Goal: Task Accomplishment & Management: Use online tool/utility

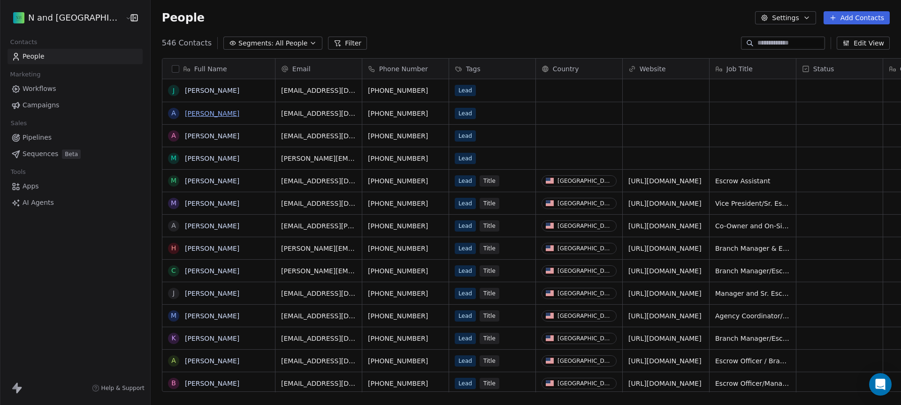
scroll to position [350, 767]
click at [46, 152] on span "Sequences" at bounding box center [41, 154] width 36 height 10
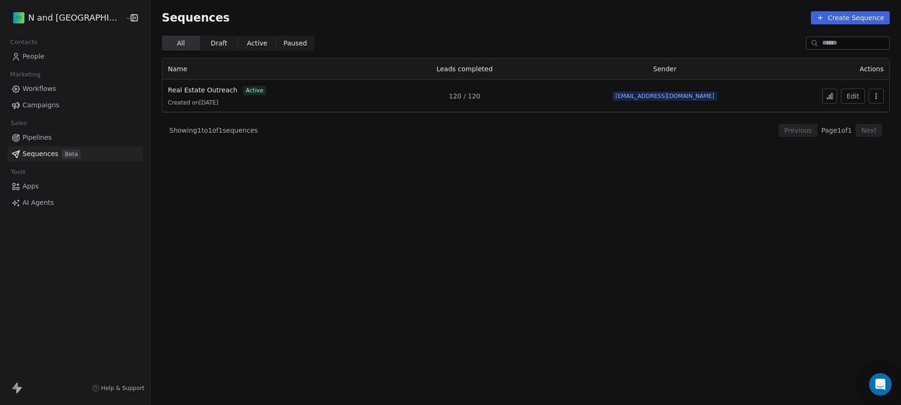
click at [314, 107] on td "Real Estate Outreach active Created on [DATE]" at bounding box center [262, 96] width 201 height 32
click at [829, 97] on icon at bounding box center [829, 97] width 1 height 4
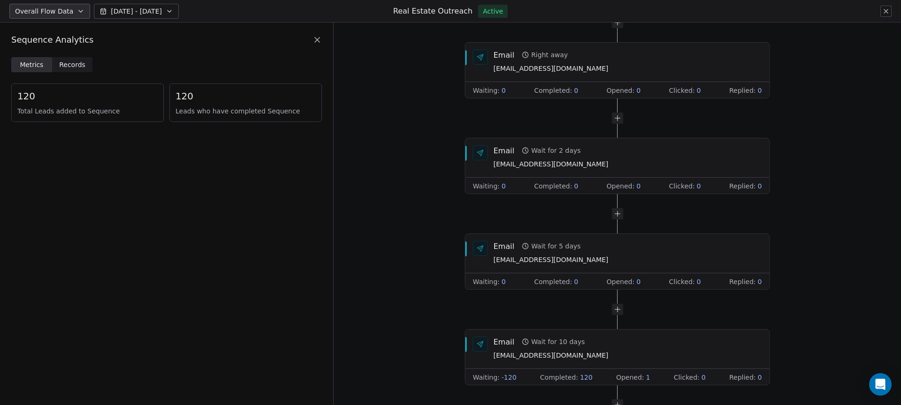
click at [150, 107] on span "Total Leads added to Sequence" at bounding box center [87, 111] width 140 height 9
click at [210, 103] on div "120 Leads who have completed Sequence" at bounding box center [245, 103] width 153 height 38
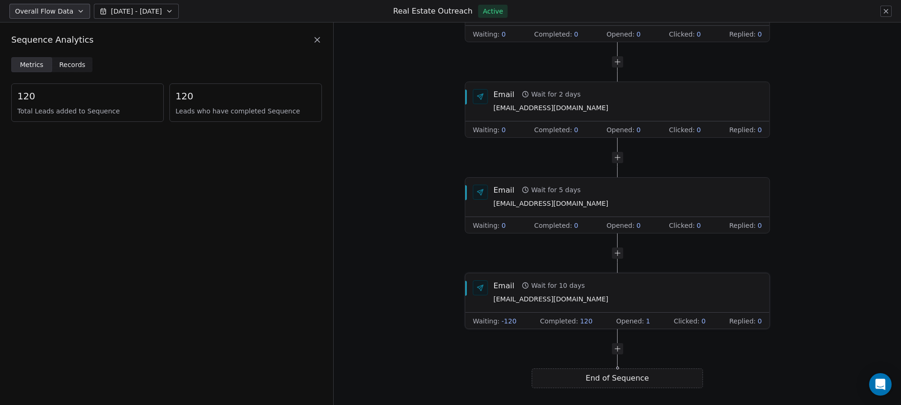
click at [642, 323] on div "Opened : 1" at bounding box center [633, 321] width 34 height 9
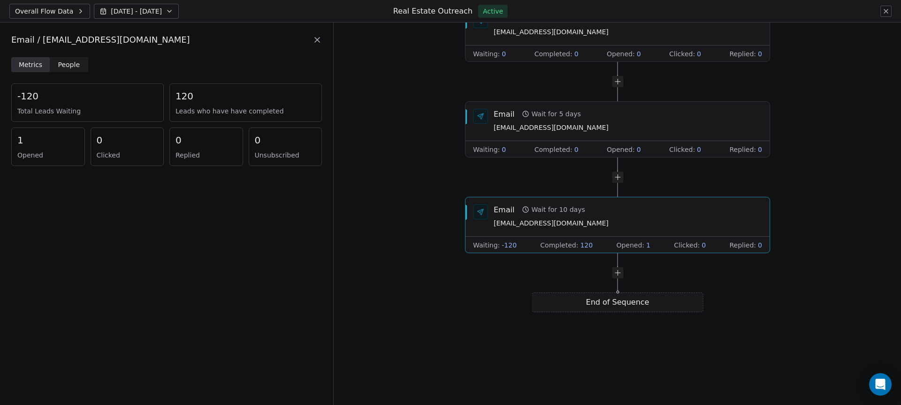
click at [46, 157] on span "Opened" at bounding box center [47, 155] width 61 height 9
click at [60, 71] on span "People People" at bounding box center [69, 64] width 38 height 15
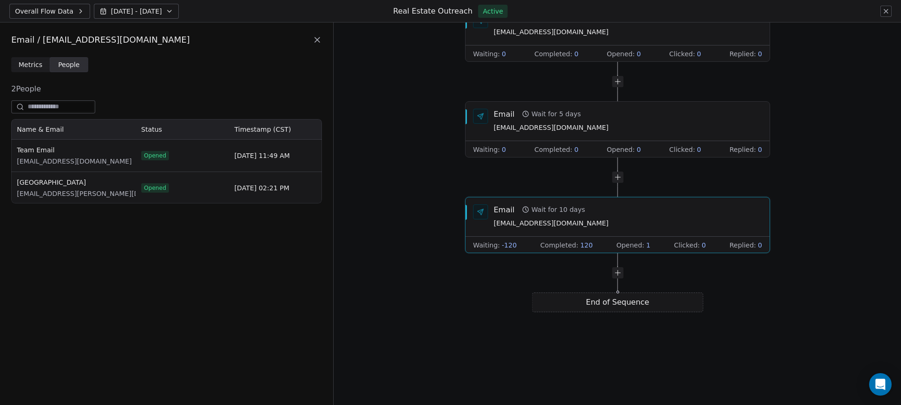
scroll to position [77, 304]
click at [315, 45] on div "Email / naz.bass@nandbstreet.com" at bounding box center [166, 40] width 311 height 12
click at [315, 43] on icon at bounding box center [317, 39] width 9 height 9
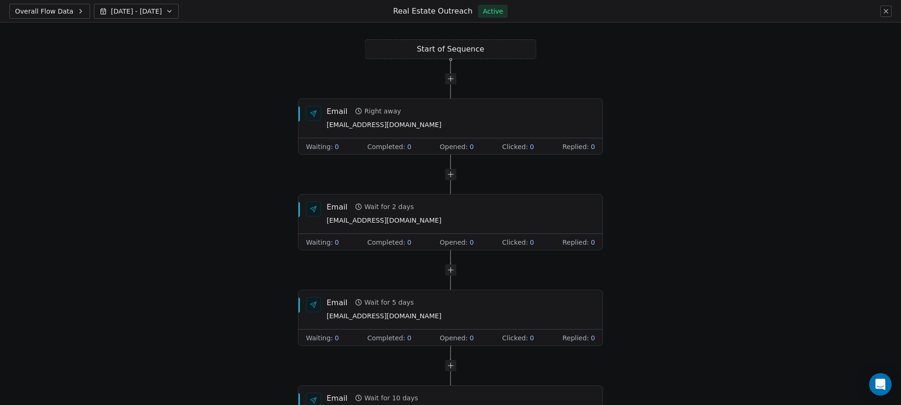
click at [164, 15] on button "Aug 14 - Aug 21" at bounding box center [136, 11] width 85 height 15
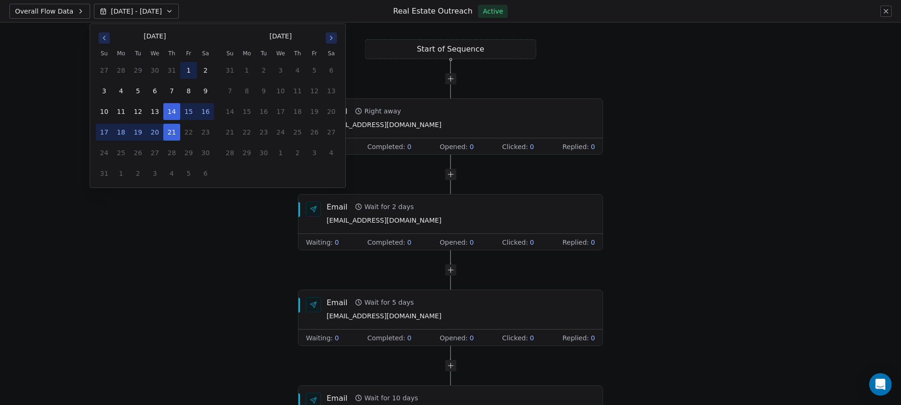
click at [186, 73] on button "1" at bounding box center [188, 70] width 17 height 17
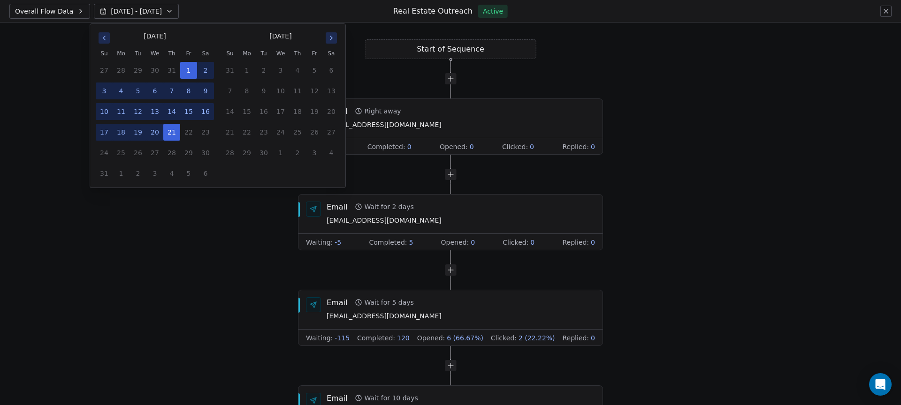
click at [106, 39] on icon "Go to previous month" at bounding box center [104, 38] width 8 height 8
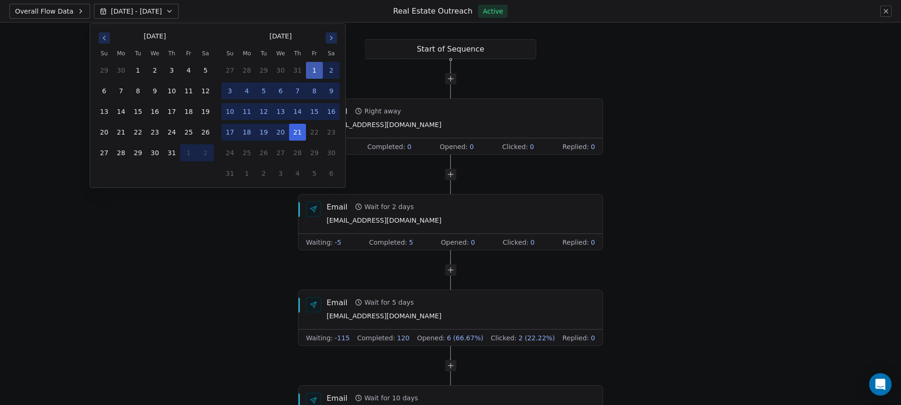
click at [190, 150] on button "1" at bounding box center [188, 153] width 17 height 17
click at [168, 154] on button "31" at bounding box center [171, 153] width 17 height 17
click at [148, 239] on div "Start of Sequence Email Right away naz.bass@nandbstreet.com Waiting : 0 Complet…" at bounding box center [450, 214] width 901 height 383
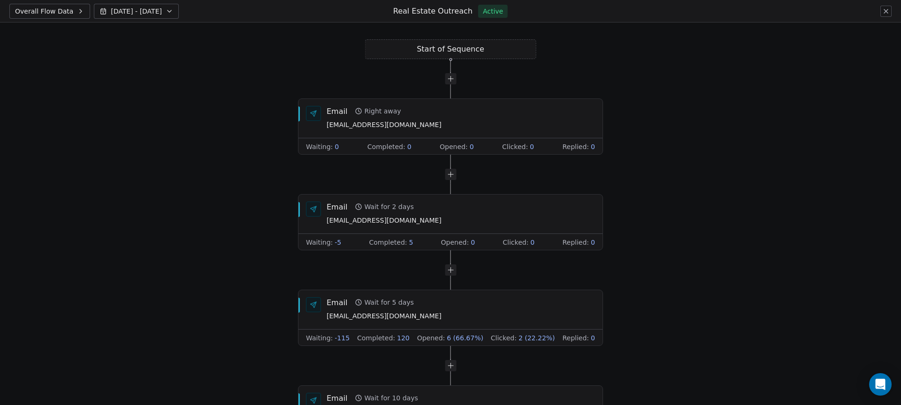
click at [150, 18] on button "Jul 31 - Aug 21" at bounding box center [136, 11] width 85 height 15
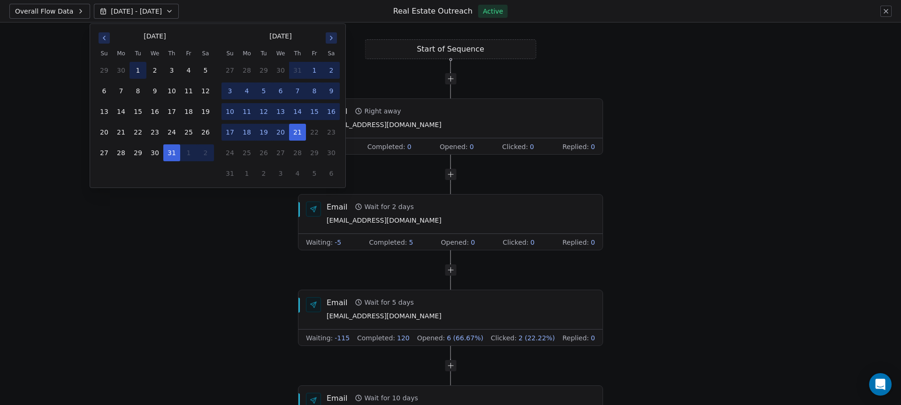
click at [134, 73] on button "1" at bounding box center [138, 70] width 17 height 17
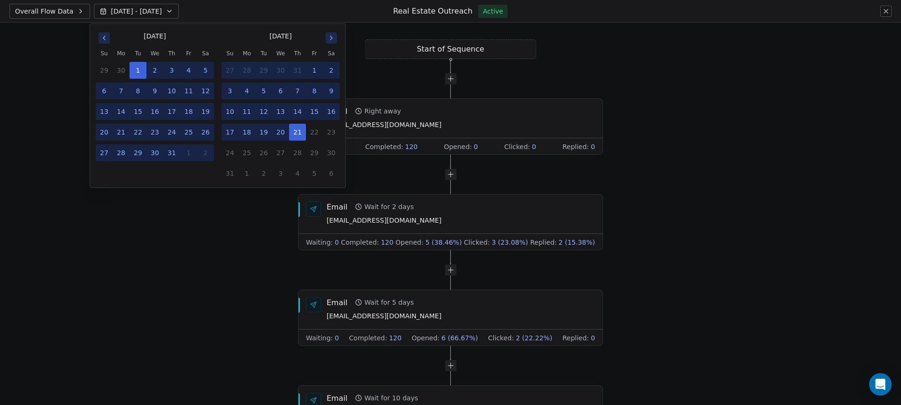
click at [149, 240] on div "Start of Sequence Email Right away naz.bass@nandbstreet.com Waiting : 0 Complet…" at bounding box center [450, 214] width 901 height 383
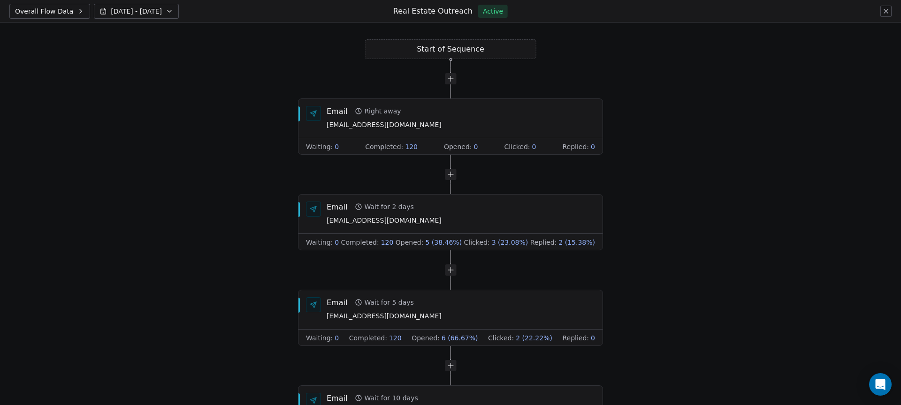
click at [53, 7] on span "Overall Flow Data" at bounding box center [44, 11] width 58 height 9
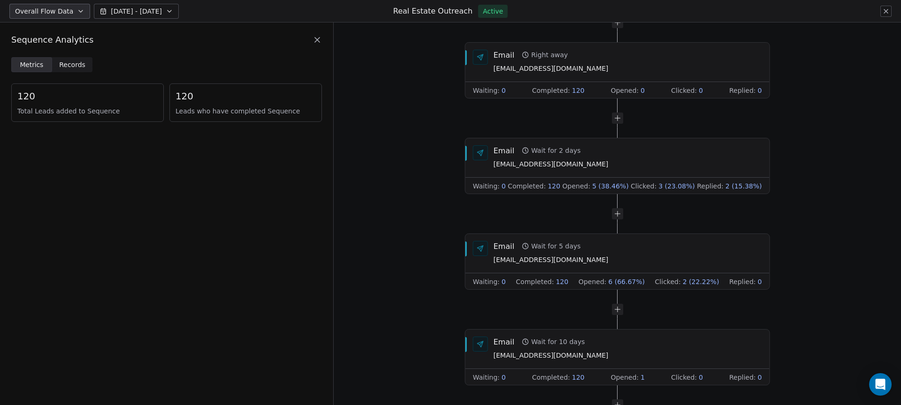
click at [87, 66] on span "Records Records" at bounding box center [72, 64] width 41 height 15
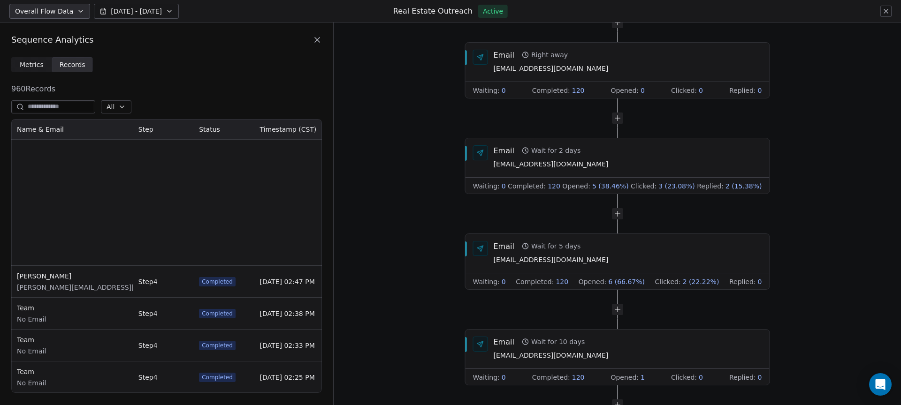
scroll to position [1081, 0]
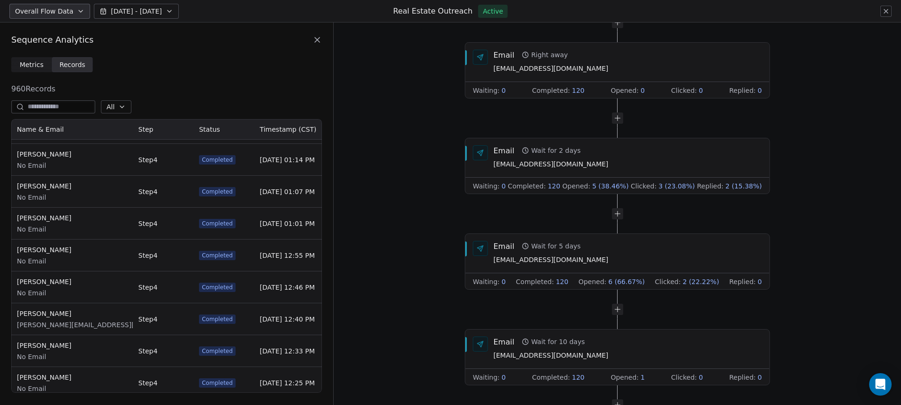
click at [126, 107] on icon "button" at bounding box center [122, 107] width 8 height 8
click at [136, 78] on html "Overall Flow Data Jul 01 - Aug 21 Real Estate Outreach Active Sequence Analytic…" at bounding box center [450, 202] width 901 height 405
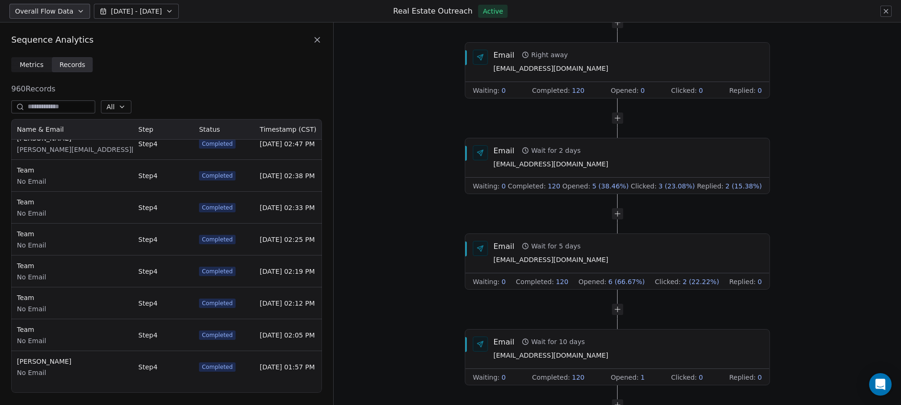
scroll to position [633, 0]
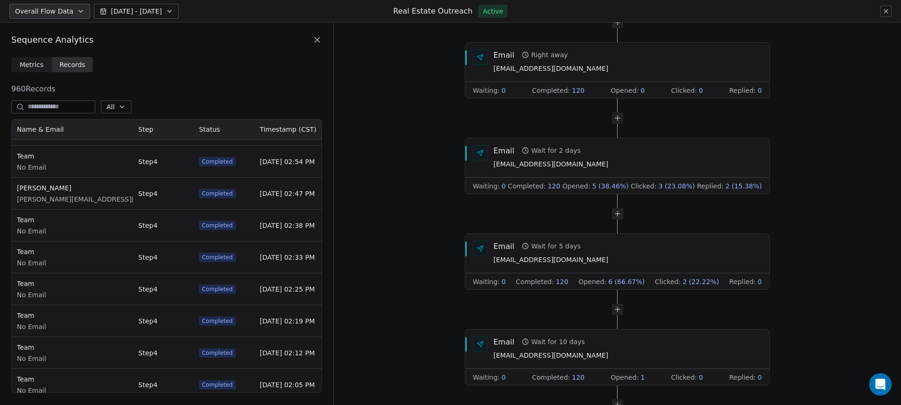
click at [45, 65] on span "Metrics Metrics" at bounding box center [31, 64] width 41 height 15
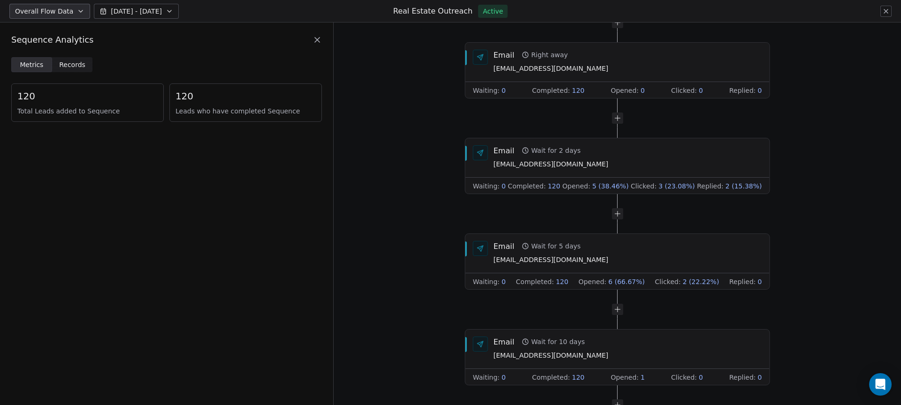
click at [59, 102] on span "120" at bounding box center [87, 96] width 140 height 13
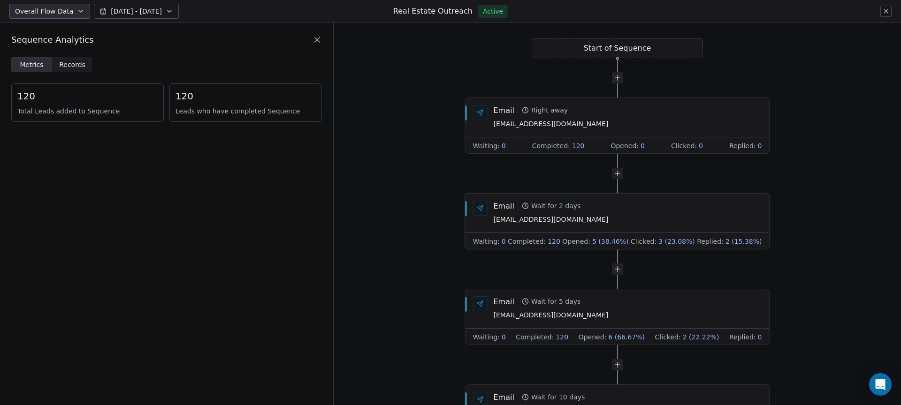
click at [638, 215] on div "Email Wait for 2 days naz.bass@nandbstreet.com" at bounding box center [628, 212] width 268 height 24
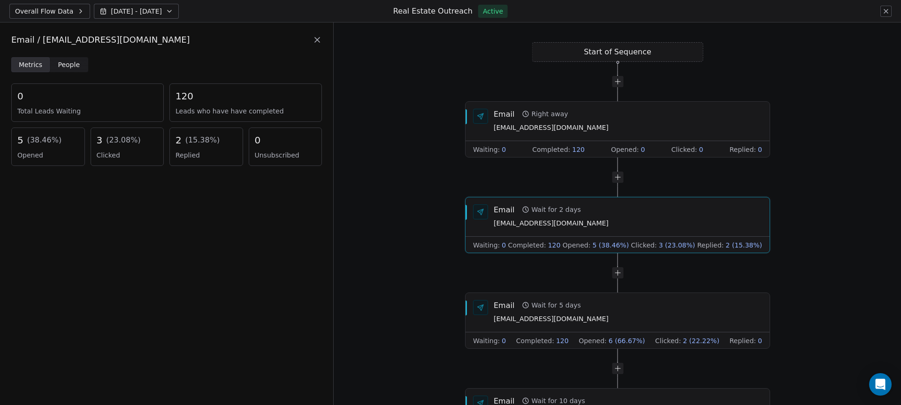
click at [54, 157] on span "Opened" at bounding box center [47, 155] width 61 height 9
click at [46, 142] on span "( 38.46 %)" at bounding box center [44, 140] width 35 height 11
click at [69, 69] on span "People" at bounding box center [69, 65] width 22 height 10
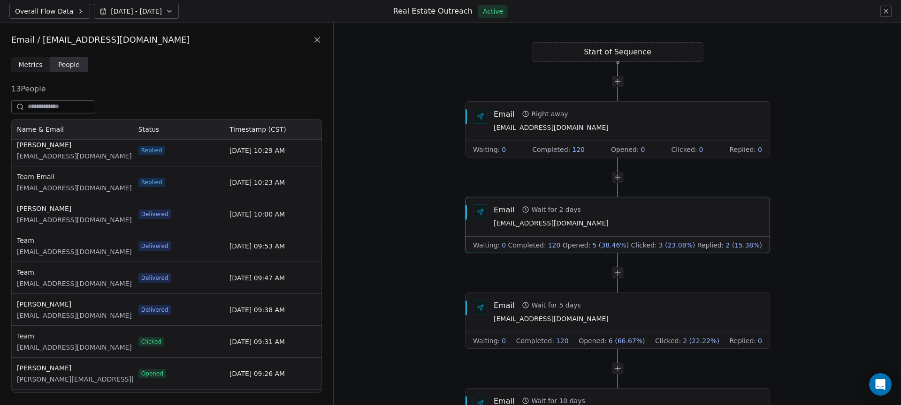
scroll to position [88, 0]
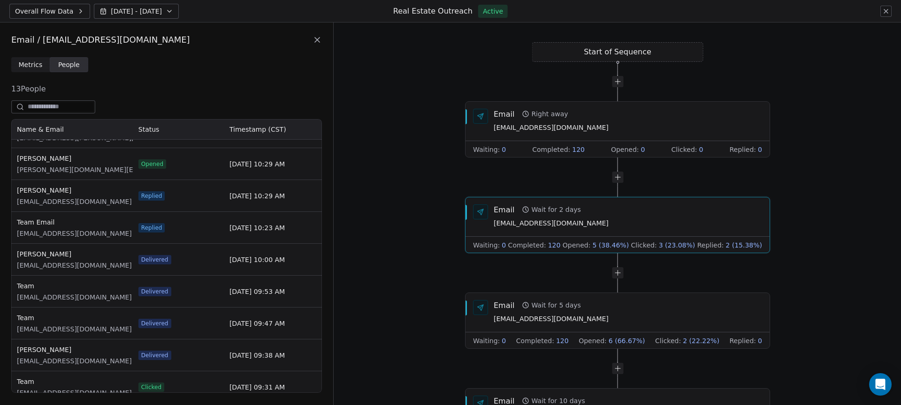
click at [87, 206] on span "cwunderlich@republictitle.com" at bounding box center [74, 201] width 115 height 9
click at [89, 203] on span "cwunderlich@republictitle.com" at bounding box center [74, 201] width 115 height 9
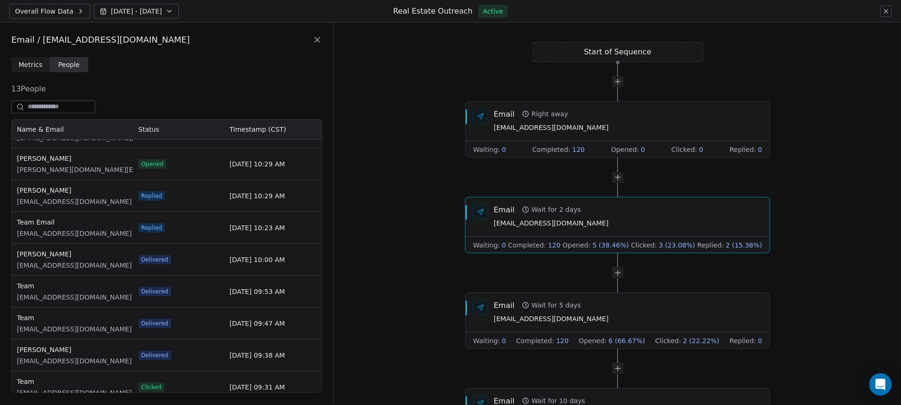
click at [144, 200] on div "Replied" at bounding box center [178, 195] width 91 height 31
click at [147, 198] on span "Replied" at bounding box center [151, 196] width 21 height 8
drag, startPoint x: 87, startPoint y: 192, endPoint x: 16, endPoint y: 190, distance: 70.9
click at [17, 190] on span "Christine Wunderlich" at bounding box center [74, 190] width 115 height 9
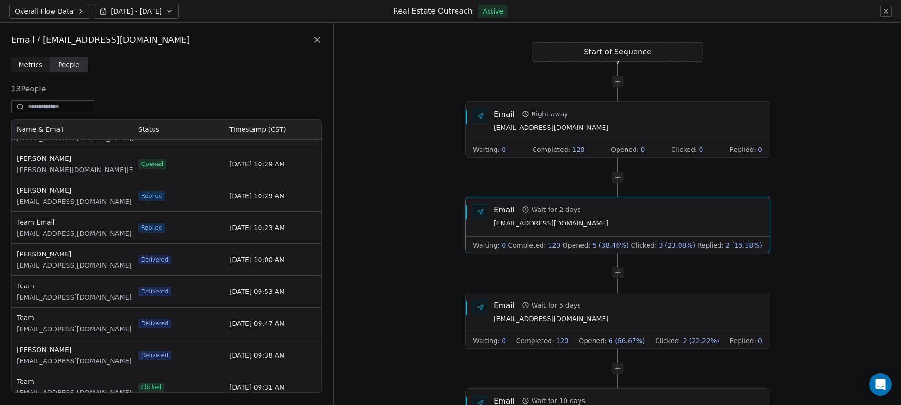
click at [35, 197] on span "cwunderlich@republictitle.com" at bounding box center [74, 201] width 115 height 9
click at [40, 200] on span "cwunderlich@republictitle.com" at bounding box center [74, 201] width 115 height 9
copy span "cwunderlich@republictitle.com"
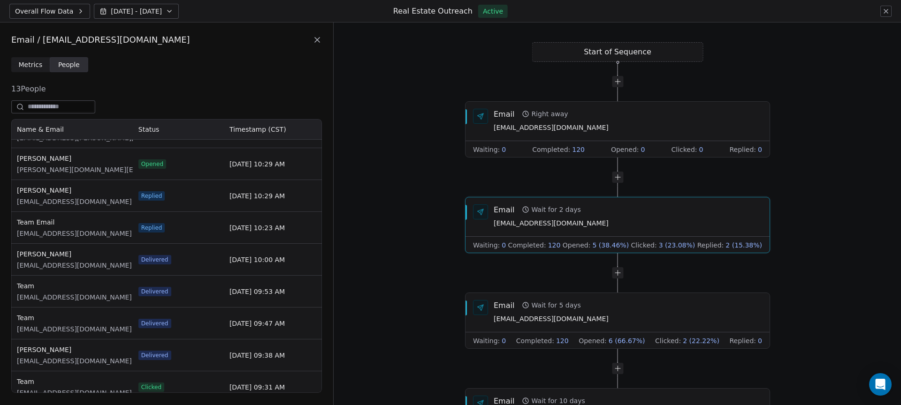
click at [101, 232] on span "team-christinewunderlich@republictitle.com" at bounding box center [74, 233] width 115 height 9
click at [124, 232] on span "team-christinewunderlich@republictitle.com" at bounding box center [74, 233] width 115 height 9
copy span "team-christinewunderlich@republictitle.com"
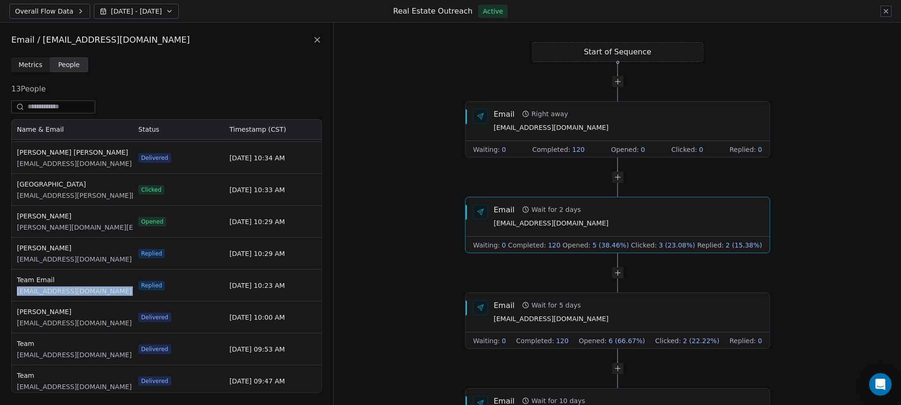
scroll to position [0, 0]
